Goal: Find specific page/section: Find specific page/section

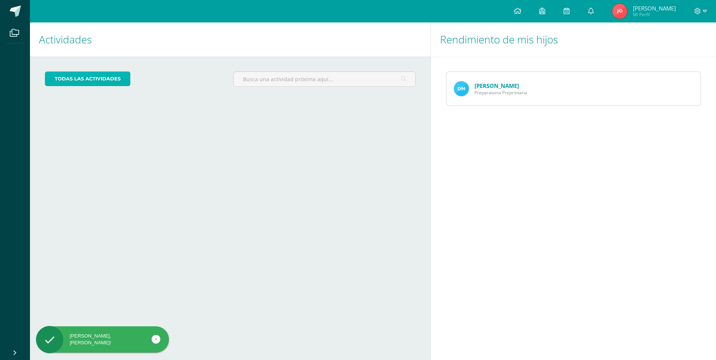
click at [119, 77] on link "todas las Actividades" at bounding box center [87, 79] width 85 height 15
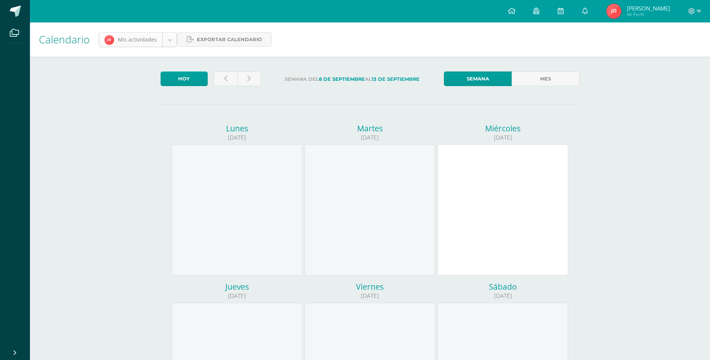
click at [156, 42] on body "Archivos Cerrar panel Configuración Cerrar sesión [PERSON_NAME] Mi Perfil Aviso…" at bounding box center [355, 312] width 710 height 624
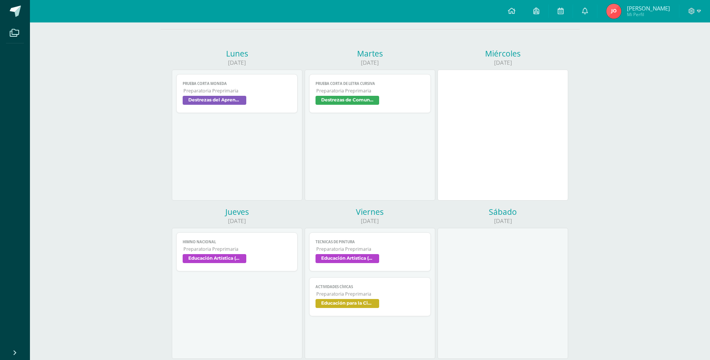
scroll to position [150, 0]
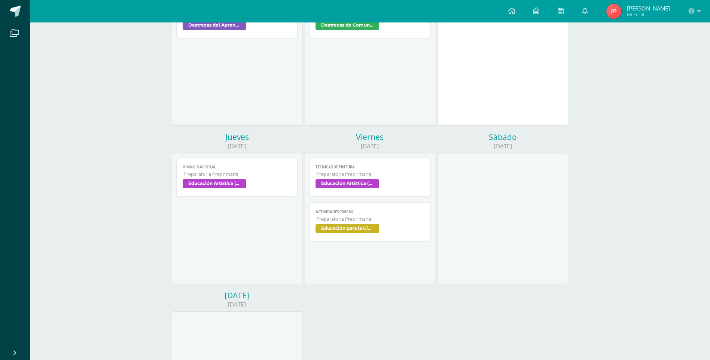
click at [236, 183] on span "Educación Artística (Música-Artes Visuales)" at bounding box center [215, 183] width 64 height 9
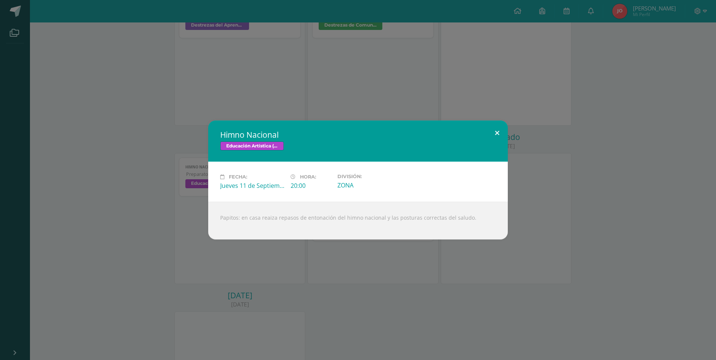
click at [501, 132] on button at bounding box center [496, 133] width 21 height 25
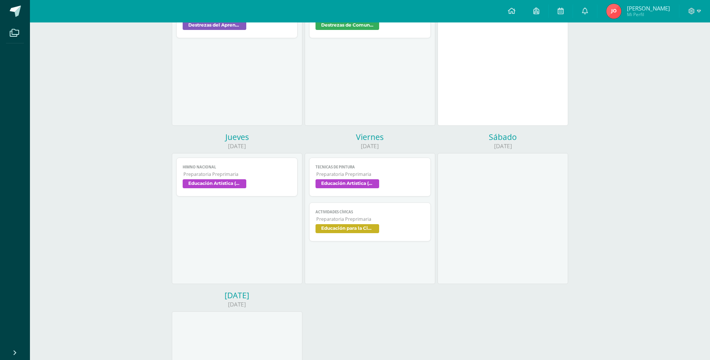
click at [343, 178] on link "Tecnicas de pintura Preparatoria Preprimaria Educación Artística (Música-Artes …" at bounding box center [370, 177] width 122 height 39
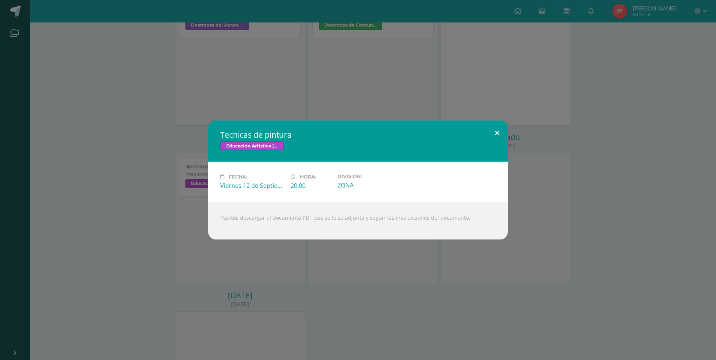
click at [502, 137] on button at bounding box center [496, 133] width 21 height 25
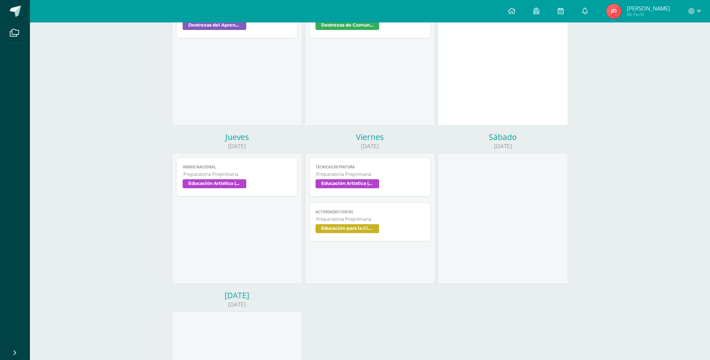
click at [366, 227] on span "Educación para la Ciencia y la Ciudadanía" at bounding box center [348, 228] width 64 height 9
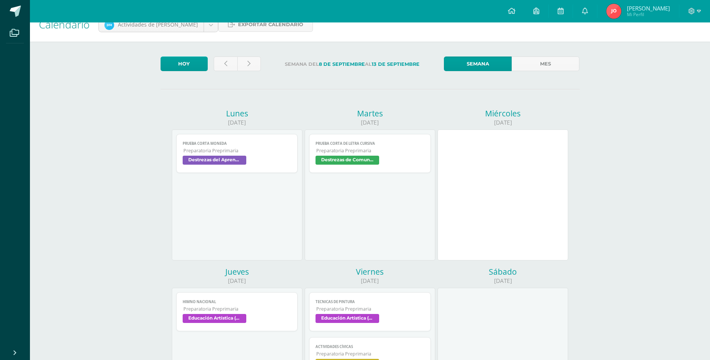
scroll to position [0, 0]
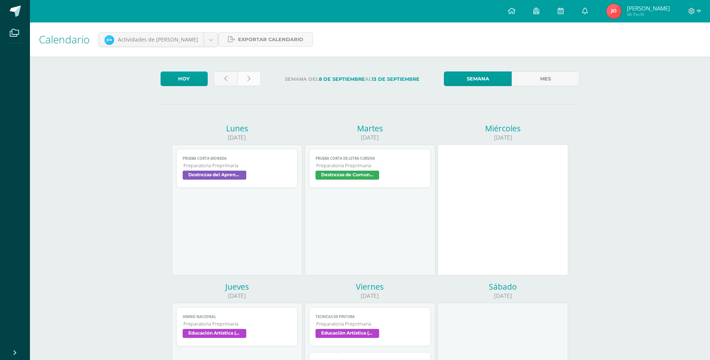
click at [241, 73] on link at bounding box center [249, 79] width 24 height 15
